Goal: Information Seeking & Learning: Learn about a topic

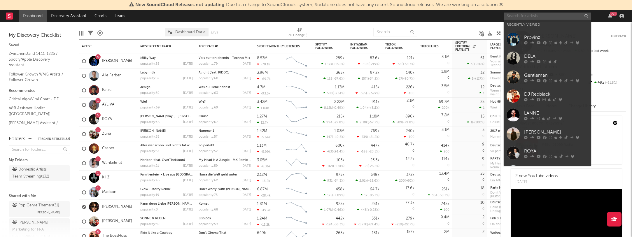
click at [532, 15] on input "text" at bounding box center [548, 16] width 88 height 7
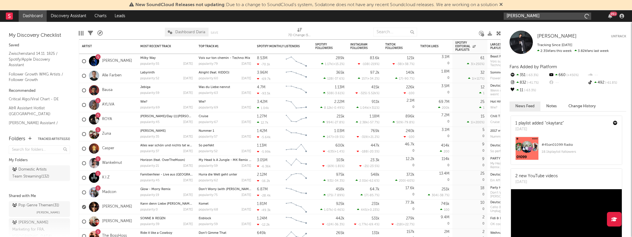
type input "[PERSON_NAME]"
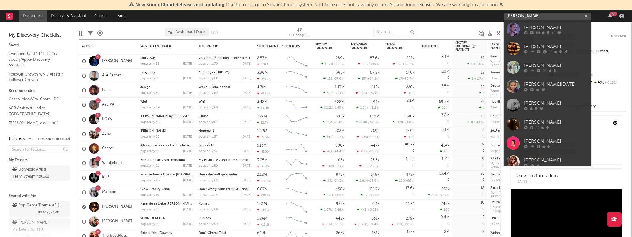
click at [562, 14] on input "[PERSON_NAME]" at bounding box center [548, 16] width 88 height 7
click at [533, 28] on div "[PERSON_NAME]" at bounding box center [556, 27] width 64 height 7
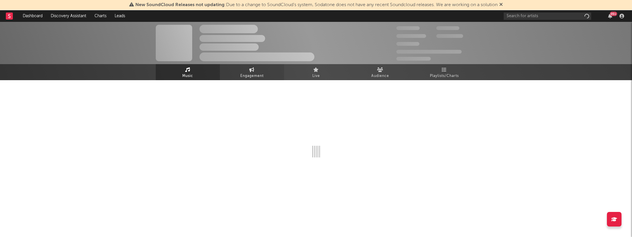
click at [260, 70] on link "Engagement" at bounding box center [252, 72] width 64 height 16
select select "1w"
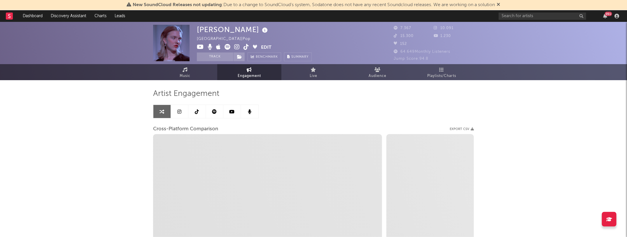
click at [197, 112] on icon at bounding box center [197, 111] width 4 height 5
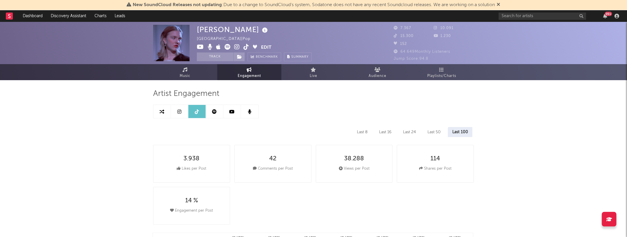
select select "6m"
click at [164, 111] on icon at bounding box center [162, 111] width 5 height 5
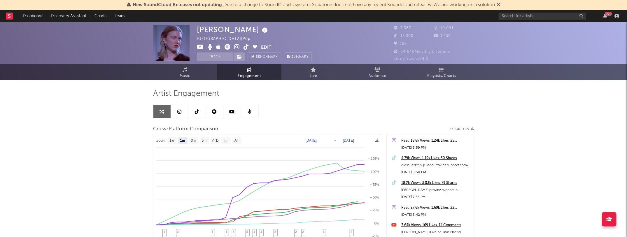
select select "1m"
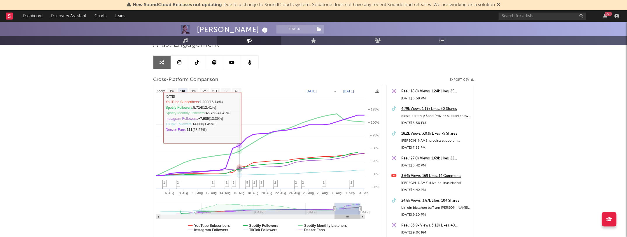
scroll to position [58, 0]
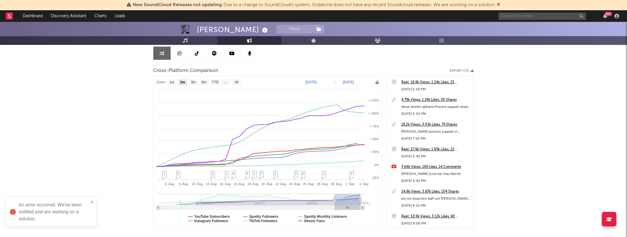
click at [504, 13] on input "text" at bounding box center [543, 16] width 88 height 7
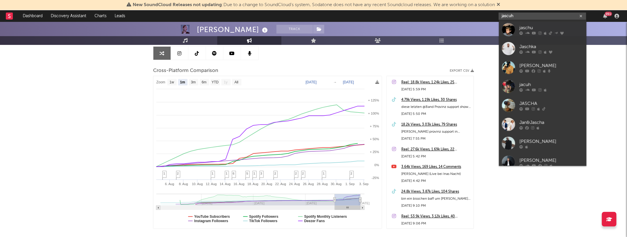
type input "jascuh"
click at [208, 25] on div "[PERSON_NAME]" at bounding box center [233, 30] width 72 height 10
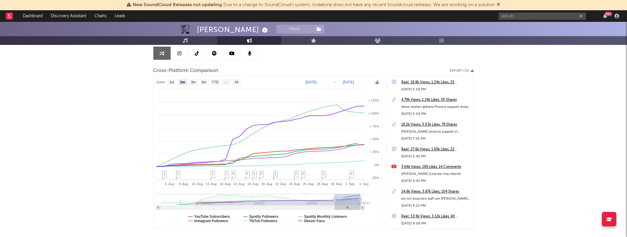
drag, startPoint x: 203, startPoint y: 27, endPoint x: 207, endPoint y: 30, distance: 5.4
click at [203, 27] on div "[PERSON_NAME]" at bounding box center [233, 30] width 72 height 10
select select "6m"
